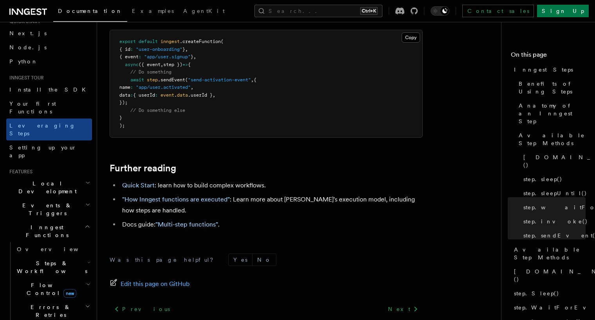
scroll to position [45, 0]
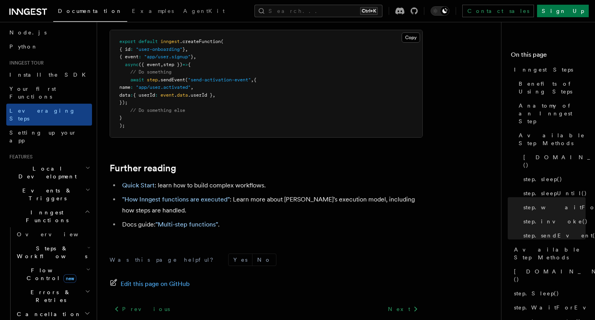
click at [68, 241] on h2 "Steps & Workflows" at bounding box center [53, 252] width 78 height 22
click at [49, 263] on link "Overview" at bounding box center [56, 270] width 71 height 14
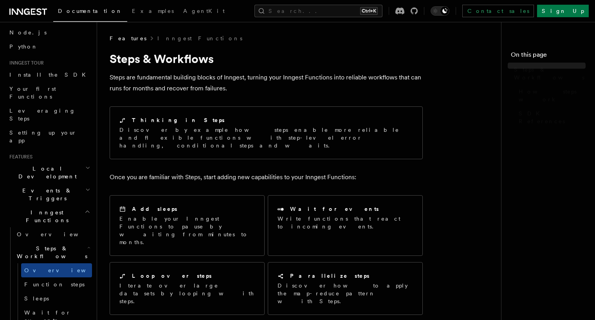
click at [52, 281] on span "Function steps" at bounding box center [54, 284] width 60 height 6
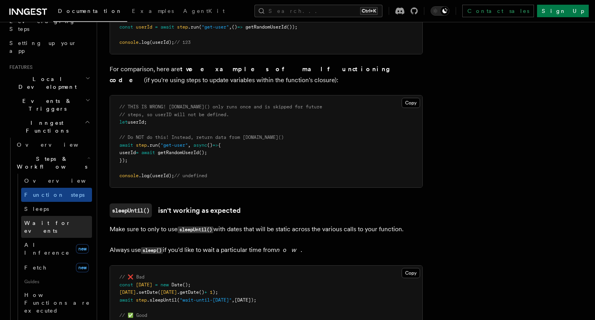
scroll to position [135, 0]
click at [62, 216] on link "Wait for events" at bounding box center [56, 227] width 71 height 22
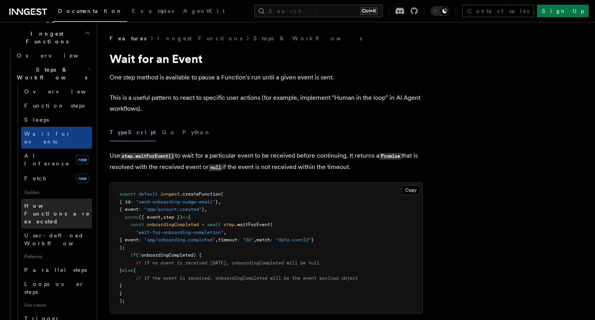
scroll to position [225, 0]
click at [64, 197] on link "How Functions are executed" at bounding box center [56, 212] width 71 height 30
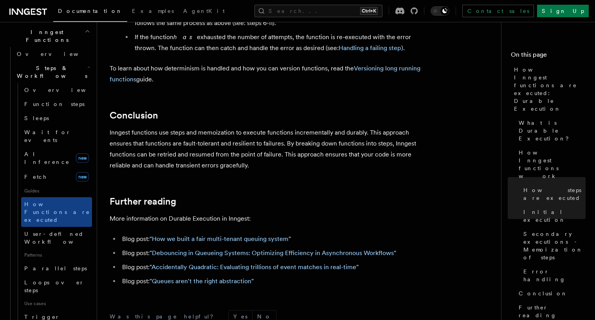
scroll to position [1446, 0]
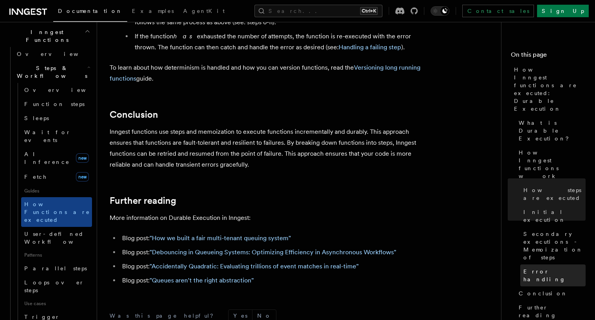
click at [556, 268] on span "Error handling" at bounding box center [554, 276] width 62 height 16
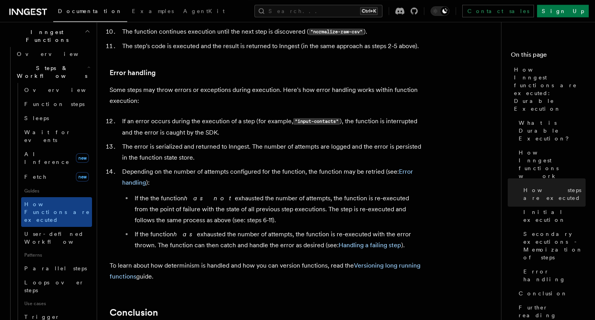
scroll to position [1248, 0]
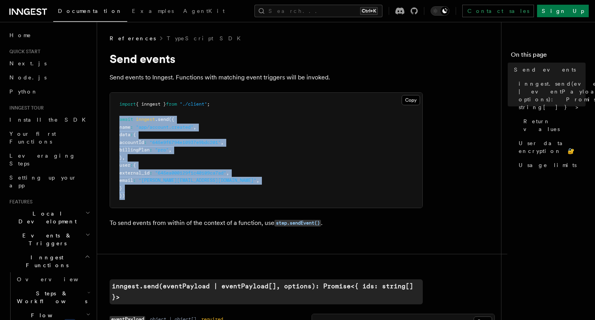
drag, startPoint x: 135, startPoint y: 200, endPoint x: 113, endPoint y: 121, distance: 81.6
click at [113, 121] on pre "import { inngest } from "./client" ; await inngest .send ({ name : "app/account…" at bounding box center [266, 150] width 312 height 115
click at [192, 140] on span ""645e9f6794e10937e9bdc201"" at bounding box center [184, 142] width 71 height 5
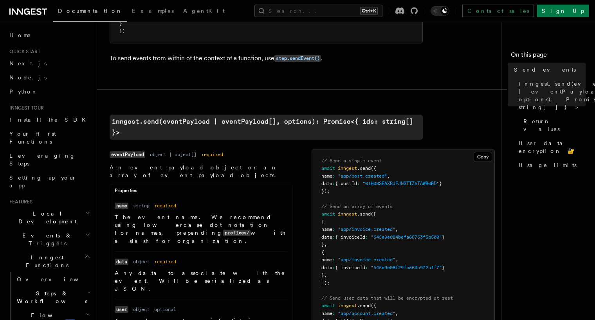
scroll to position [165, 0]
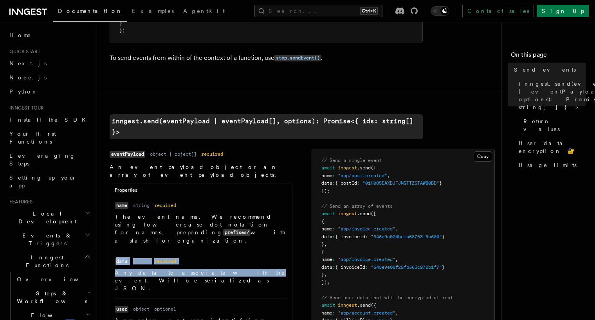
drag, startPoint x: 137, startPoint y: 227, endPoint x: 113, endPoint y: 227, distance: 23.9
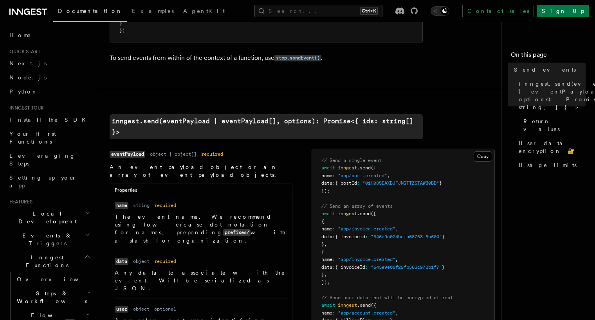
click at [229, 214] on li "Name name Type string Required required Description The event name. We recommen…" at bounding box center [201, 225] width 173 height 49
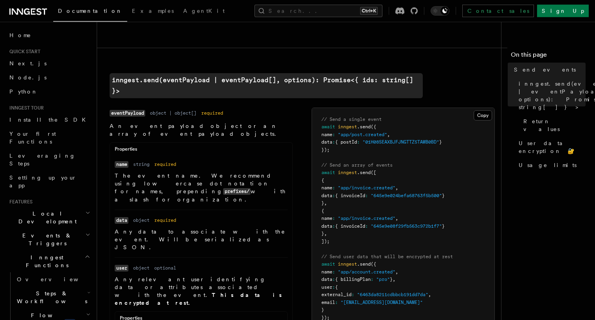
scroll to position [207, 0]
drag, startPoint x: 277, startPoint y: 190, endPoint x: 216, endPoint y: 189, distance: 61.8
click at [229, 216] on dl "Name data Type object Required required Description Any data to associate with …" at bounding box center [201, 233] width 173 height 35
click at [146, 209] on li "Name data Type object Required required Description Any data to associate with …" at bounding box center [201, 233] width 173 height 48
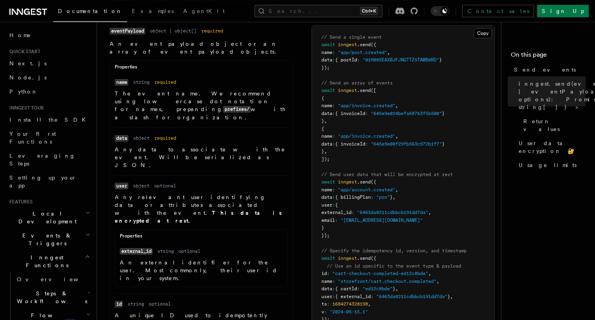
scroll to position [289, 0]
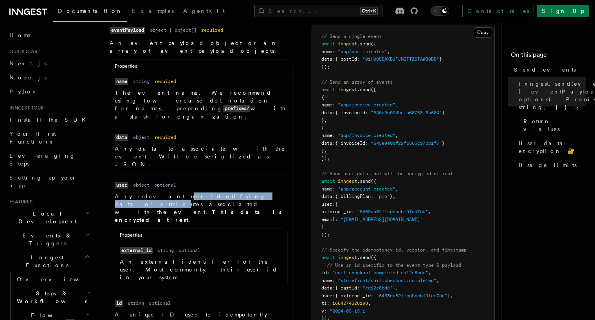
drag, startPoint x: 148, startPoint y: 146, endPoint x: 215, endPoint y: 144, distance: 67.3
click at [215, 192] on p "Any relevant user identifying data or attributes associated with the event. Thi…" at bounding box center [201, 207] width 173 height 31
drag, startPoint x: 204, startPoint y: 160, endPoint x: 224, endPoint y: 151, distance: 21.9
click at [204, 192] on dd "Any relevant user identifying data or attributes associated with the event. Thi…" at bounding box center [201, 239] width 173 height 94
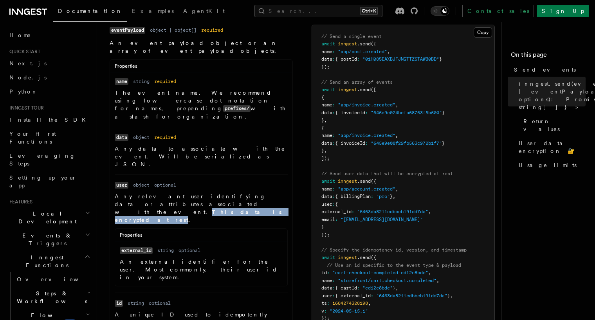
drag, startPoint x: 129, startPoint y: 154, endPoint x: 203, endPoint y: 154, distance: 73.9
click at [203, 192] on p "Any relevant user identifying data or attributes associated with the event. Thi…" at bounding box center [201, 207] width 173 height 31
click at [144, 209] on strong "This data is encrypted at rest." at bounding box center [198, 216] width 167 height 14
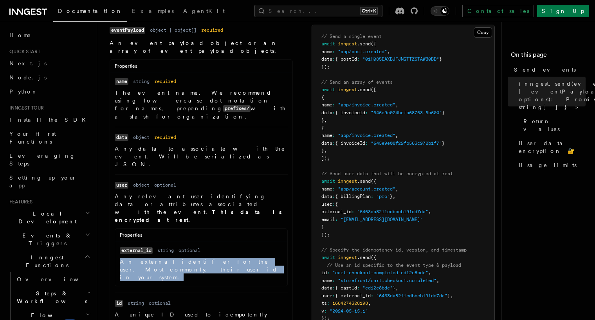
drag, startPoint x: 146, startPoint y: 207, endPoint x: 110, endPoint y: 195, distance: 37.9
click at [110, 195] on ul "Name name Type string Required required Description The event name. We recommen…" at bounding box center [201, 326] width 182 height 498
click at [164, 258] on p "An external identifier for the user. Most commonly, their user id in your syste…" at bounding box center [201, 269] width 163 height 23
drag, startPoint x: 142, startPoint y: 203, endPoint x: 117, endPoint y: 196, distance: 26.2
click at [117, 246] on ul "Name external_id Type string Required optional Description An external identifi…" at bounding box center [201, 263] width 172 height 35
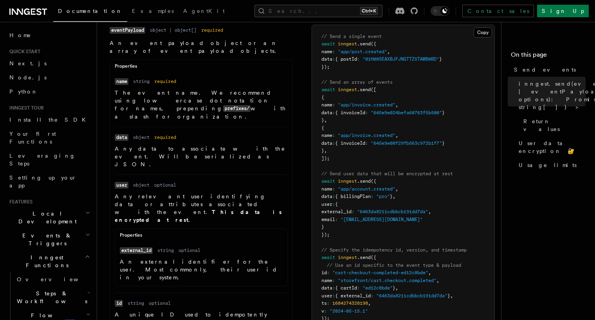
click at [159, 258] on p "An external identifier for the user. Most commonly, their user id in your syste…" at bounding box center [201, 269] width 163 height 23
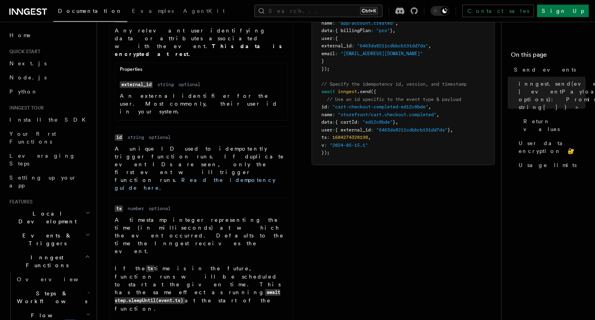
scroll to position [454, 0]
click at [369, 128] on span "{ external_id" at bounding box center [353, 130] width 36 height 5
click at [389, 152] on pre "// Send a single event await inngest .send ({ name : "app/post.created" , data …" at bounding box center [403, 13] width 182 height 306
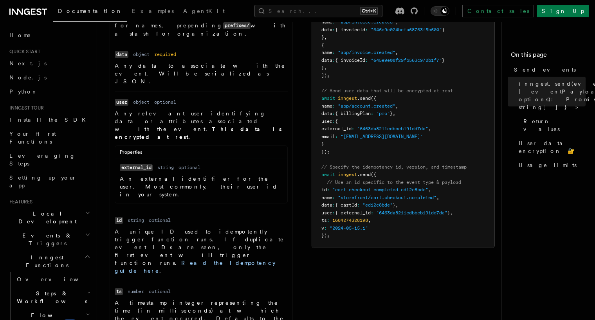
scroll to position [372, 0]
click at [351, 126] on span "external_id" at bounding box center [336, 128] width 30 height 5
click at [376, 172] on span "({" at bounding box center [372, 174] width 5 height 5
click at [370, 172] on span ".send" at bounding box center [364, 174] width 14 height 5
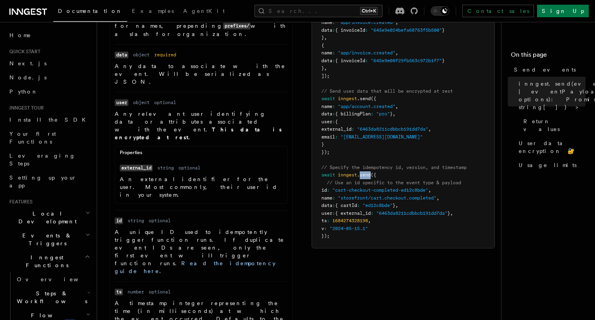
click at [370, 172] on span ".send" at bounding box center [364, 174] width 14 height 5
click at [352, 203] on span "{ cartId" at bounding box center [346, 205] width 22 height 5
click at [354, 210] on span "{ external_id" at bounding box center [353, 212] width 36 height 5
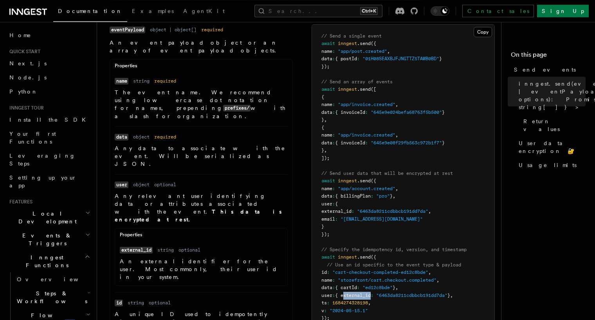
scroll to position [289, 0]
click at [525, 117] on span "Return values" at bounding box center [554, 125] width 62 height 16
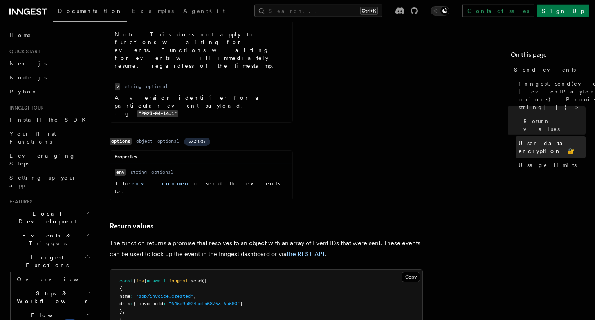
click at [531, 139] on span "User data encryption 🔐" at bounding box center [551, 147] width 67 height 16
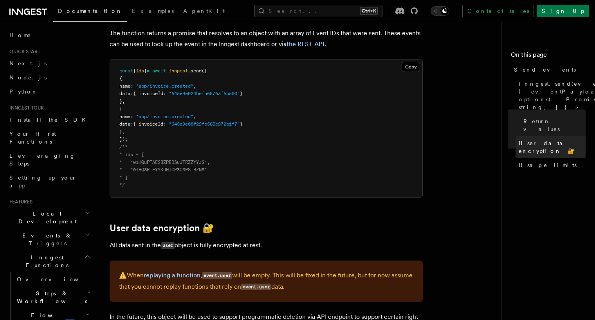
scroll to position [958, 0]
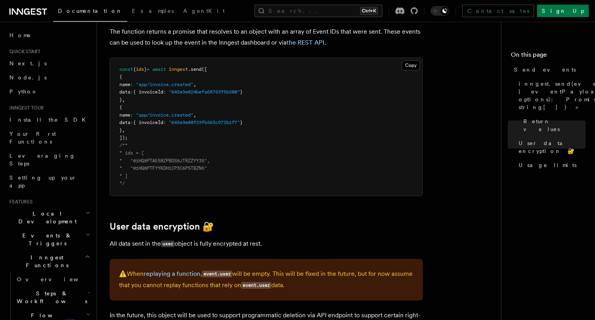
click at [231, 271] on code "event.user" at bounding box center [217, 274] width 30 height 7
click at [332, 268] on p "⚠️ When replaying a function , event.user will be empty. This will be fixed in …" at bounding box center [266, 279] width 294 height 23
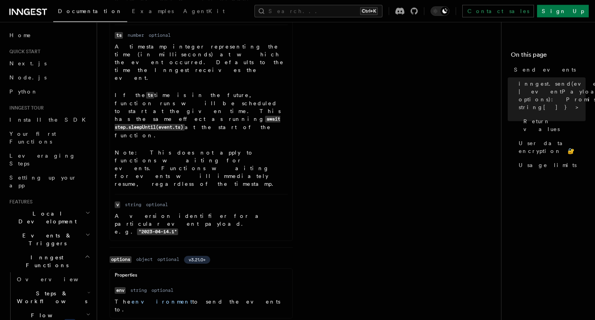
scroll to position [627, 0]
